Goal: Navigation & Orientation: Go to known website

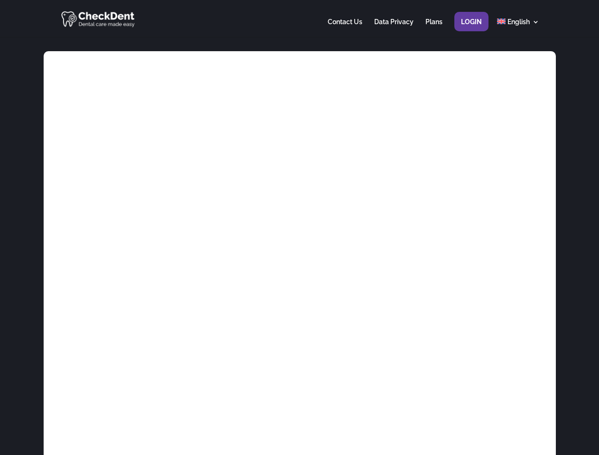
click at [299, 19] on div at bounding box center [299, 18] width 479 height 37
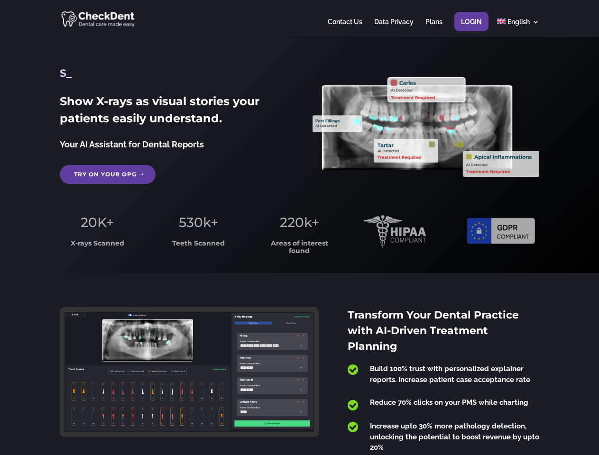
click at [299, 228] on span "220k+" at bounding box center [299, 222] width 39 height 16
